Goal: Information Seeking & Learning: Learn about a topic

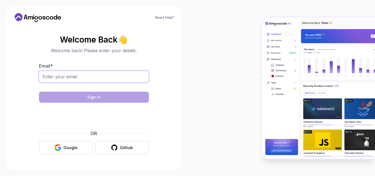
click at [100, 75] on input "Email *" at bounding box center [94, 77] width 110 height 12
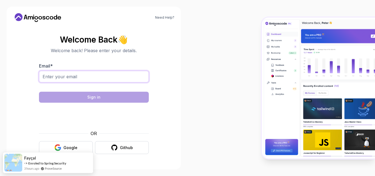
type input "[EMAIL_ADDRESS][DOMAIN_NAME]"
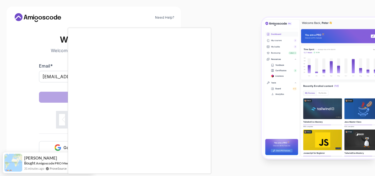
click at [254, 48] on body "Need Help? Welcome Back 👋 Welcome back! Please enter your details. Email * [EMA…" at bounding box center [187, 88] width 375 height 176
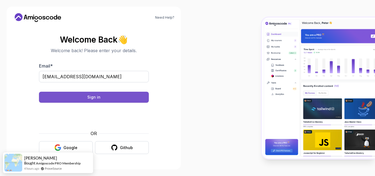
click at [131, 99] on button "Sign in" at bounding box center [94, 97] width 110 height 11
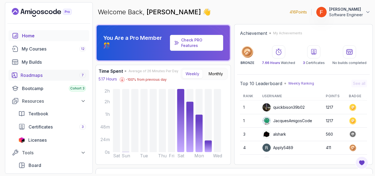
click at [48, 75] on div "Roadmaps 7" at bounding box center [53, 75] width 65 height 7
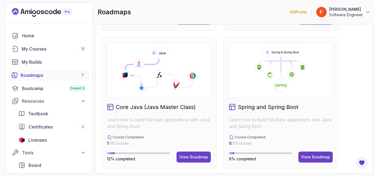
scroll to position [132, 0]
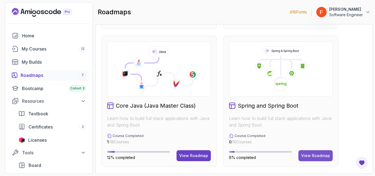
click at [305, 156] on div "View Roadmap" at bounding box center [315, 155] width 29 height 5
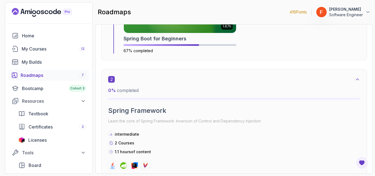
scroll to position [373, 0]
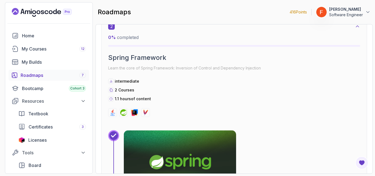
click at [140, 137] on img at bounding box center [180, 162] width 118 height 66
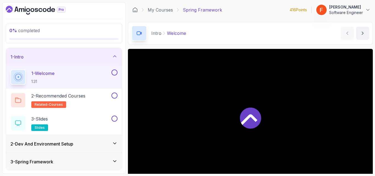
scroll to position [51, 0]
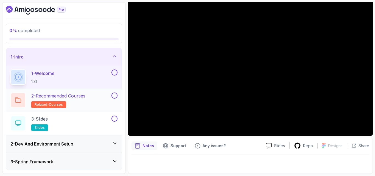
click at [102, 98] on div "2 - Recommended Courses related-courses" at bounding box center [60, 99] width 100 height 15
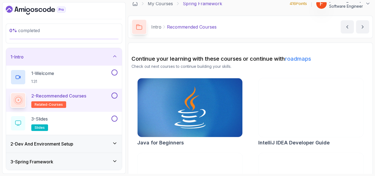
scroll to position [39, 0]
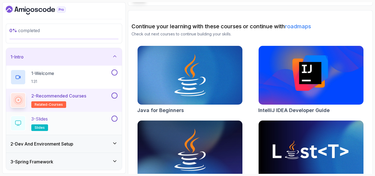
click at [90, 116] on div "3 - Slides slides" at bounding box center [60, 122] width 100 height 15
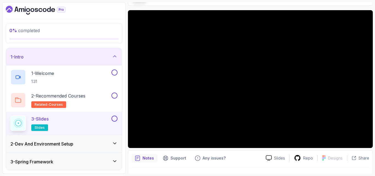
click at [91, 123] on div "3 - Slides slides" at bounding box center [60, 122] width 100 height 15
click at [114, 73] on button at bounding box center [114, 72] width 6 height 6
click at [115, 95] on button at bounding box center [114, 95] width 6 height 6
click at [115, 118] on button at bounding box center [114, 118] width 6 height 6
click at [98, 144] on div "2 - Dev And Environment Setup" at bounding box center [63, 143] width 107 height 7
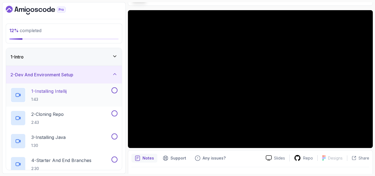
click at [89, 92] on div "1 - Installing Intellij 1:43" at bounding box center [60, 94] width 100 height 15
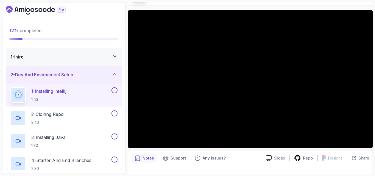
click at [115, 90] on button at bounding box center [114, 90] width 6 height 6
click at [73, 114] on div "2 - Cloning Repo 2:43" at bounding box center [60, 117] width 100 height 15
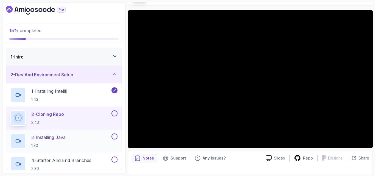
click at [87, 142] on div "3 - Installing Java 1:30" at bounding box center [60, 140] width 100 height 15
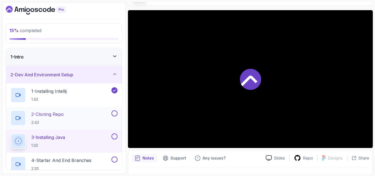
click at [116, 115] on button at bounding box center [114, 113] width 6 height 6
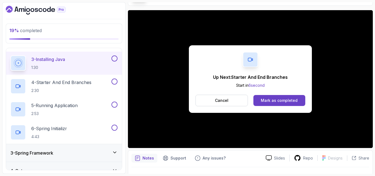
scroll to position [78, 0]
click at [112, 58] on button at bounding box center [114, 58] width 6 height 6
click at [96, 81] on div "4 - Starter And End Branches 2:30" at bounding box center [60, 85] width 100 height 15
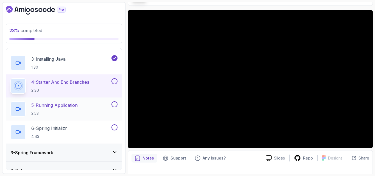
click at [67, 104] on p "5 - Running Application" at bounding box center [54, 105] width 46 height 7
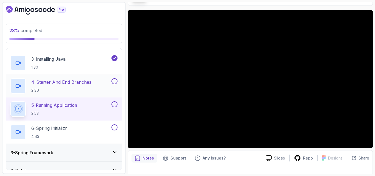
click at [115, 80] on button at bounding box center [114, 81] width 6 height 6
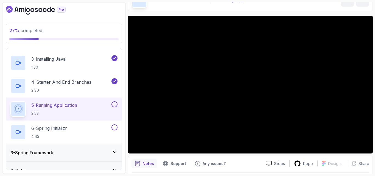
scroll to position [32, 0]
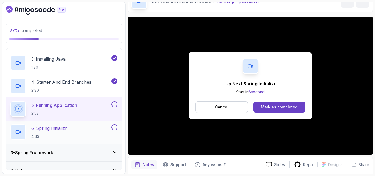
click at [72, 137] on div "6 - Spring Initializr 4:43" at bounding box center [60, 131] width 100 height 15
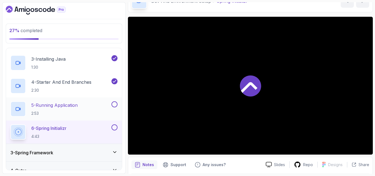
click at [114, 104] on button at bounding box center [114, 104] width 6 height 6
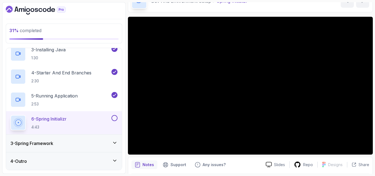
click at [64, 141] on div "3 - Spring Framework" at bounding box center [63, 143] width 107 height 7
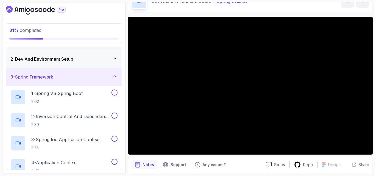
scroll to position [0, 0]
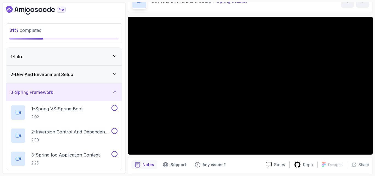
click at [113, 72] on icon at bounding box center [114, 73] width 5 height 5
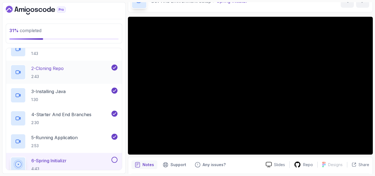
scroll to position [46, 0]
click at [105, 127] on div "4 - Starter And End Branches 2:30" at bounding box center [64, 117] width 116 height 23
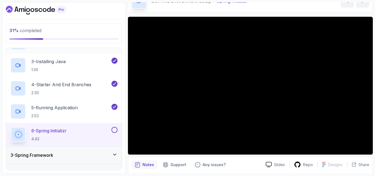
scroll to position [81, 0]
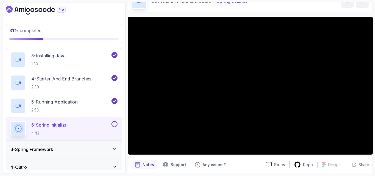
click at [116, 123] on button at bounding box center [114, 124] width 6 height 6
click at [81, 149] on div "3 - Spring Framework" at bounding box center [63, 149] width 107 height 7
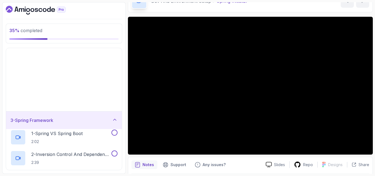
scroll to position [0, 0]
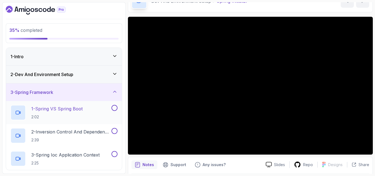
click at [80, 109] on p "1 - Spring VS Spring Boot" at bounding box center [56, 108] width 51 height 7
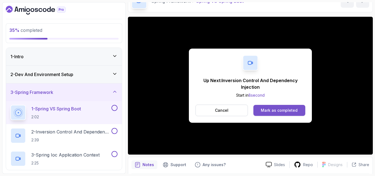
click at [274, 110] on div "Mark as completed" at bounding box center [278, 109] width 37 height 5
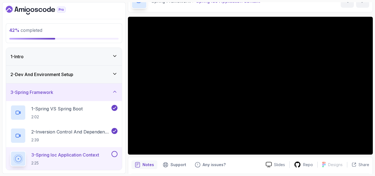
scroll to position [51, 0]
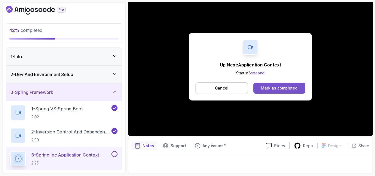
click at [291, 83] on button "Mark as completed" at bounding box center [279, 88] width 52 height 11
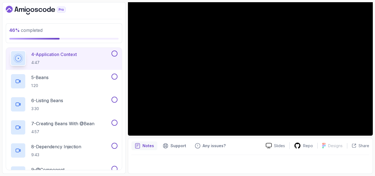
scroll to position [124, 0]
